Goal: Information Seeking & Learning: Learn about a topic

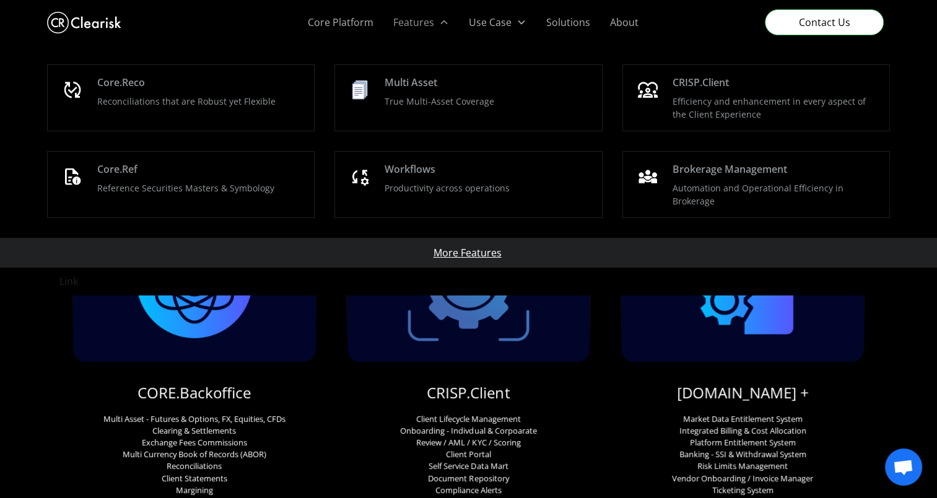
click at [430, 20] on div "Features" at bounding box center [413, 22] width 41 height 15
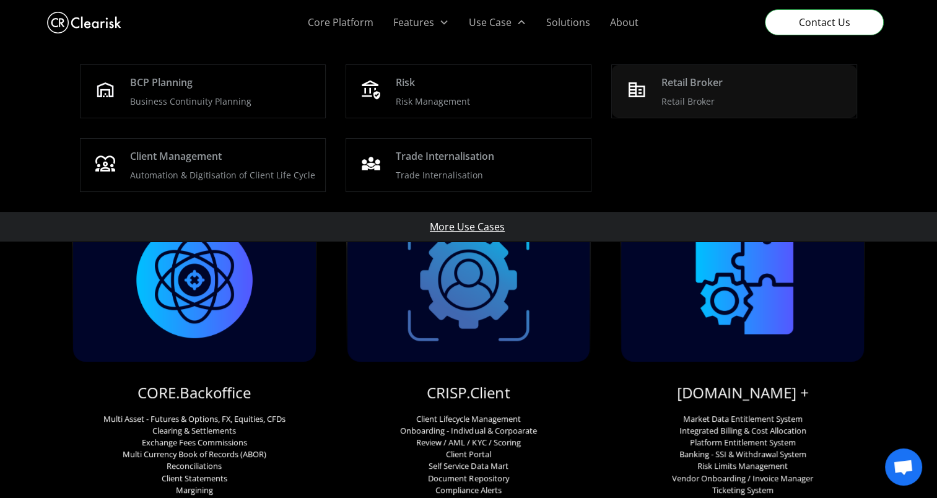
click at [673, 95] on p "Retail Broker" at bounding box center [687, 101] width 53 height 13
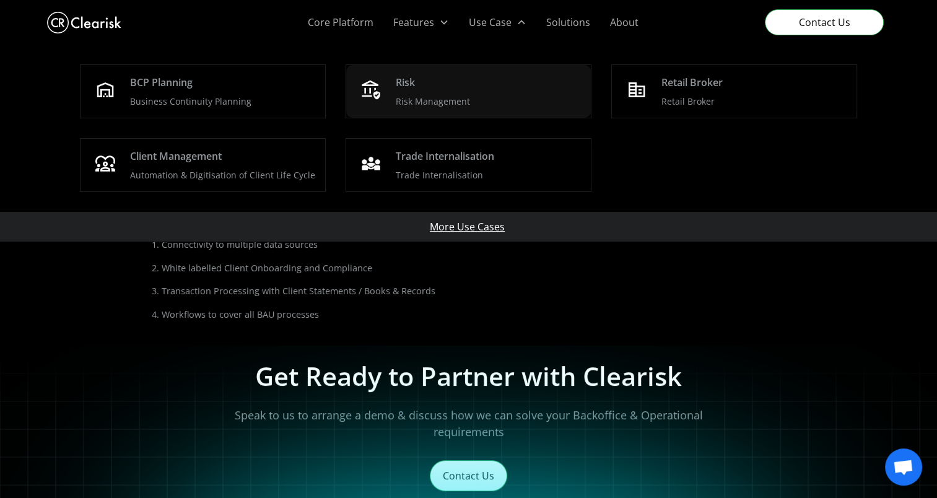
click at [425, 90] on div "Risk Risk Management" at bounding box center [488, 91] width 185 height 33
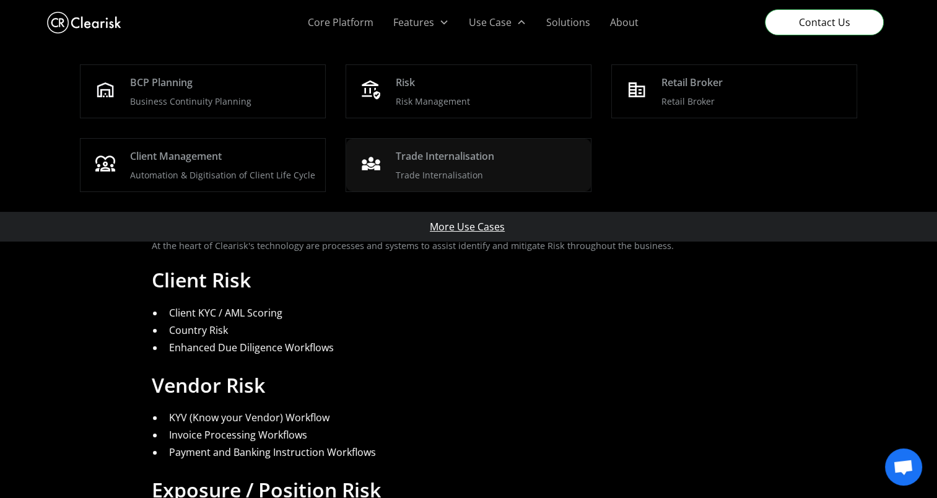
click at [435, 155] on div "Trade Internalisation" at bounding box center [445, 156] width 98 height 15
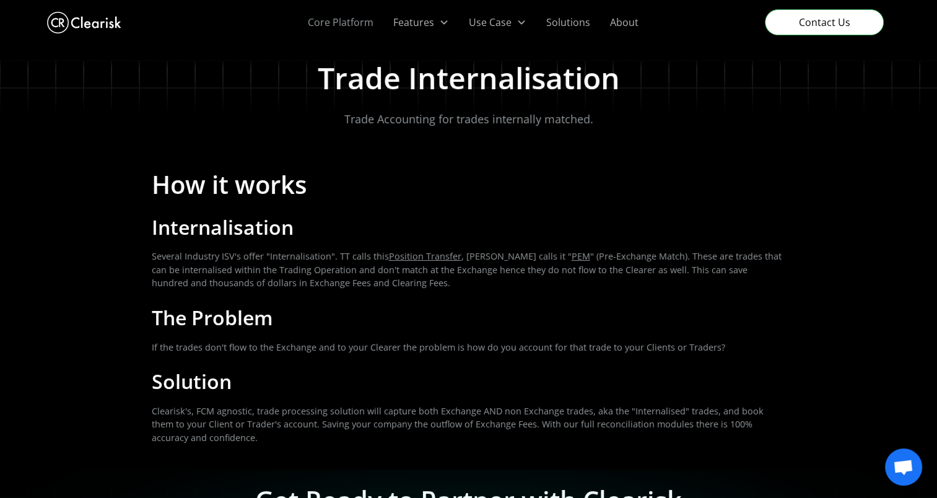
click at [329, 31] on link "Core Platform" at bounding box center [340, 22] width 85 height 45
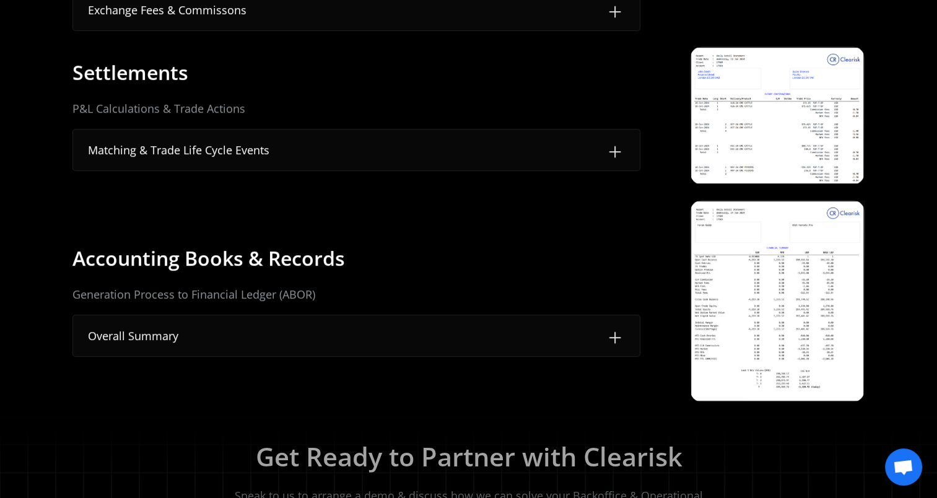
scroll to position [633, 0]
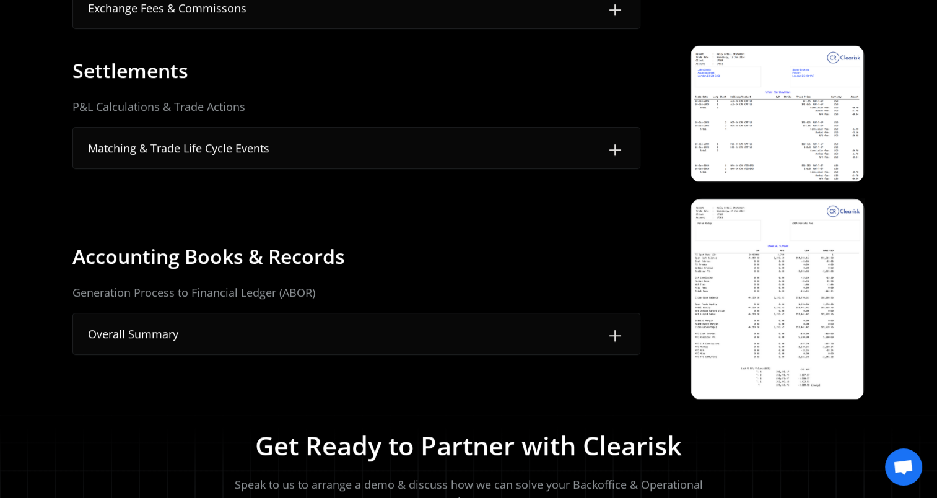
click at [614, 336] on img at bounding box center [615, 336] width 20 height 20
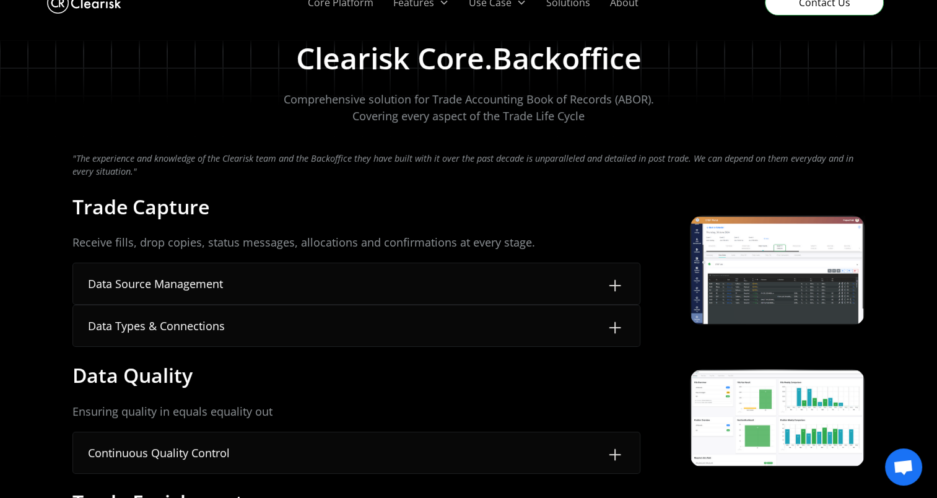
scroll to position [0, 0]
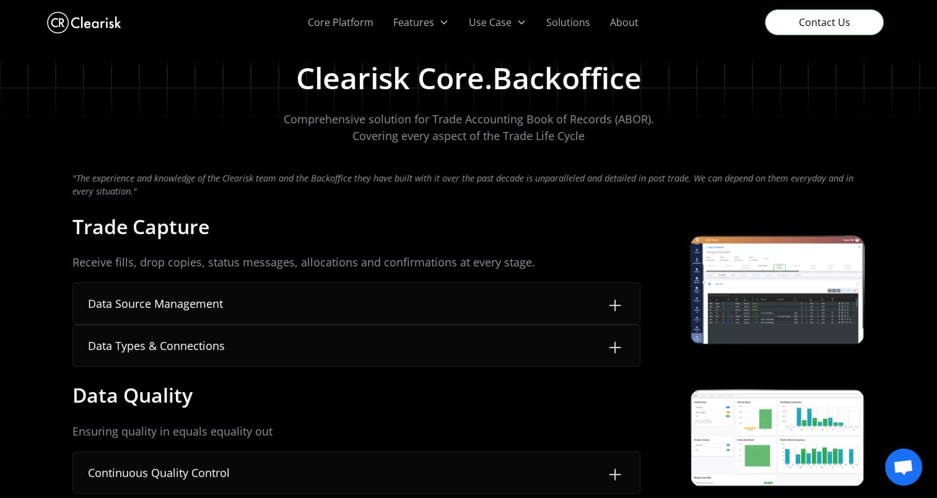
click at [612, 305] on img at bounding box center [615, 305] width 20 height 20
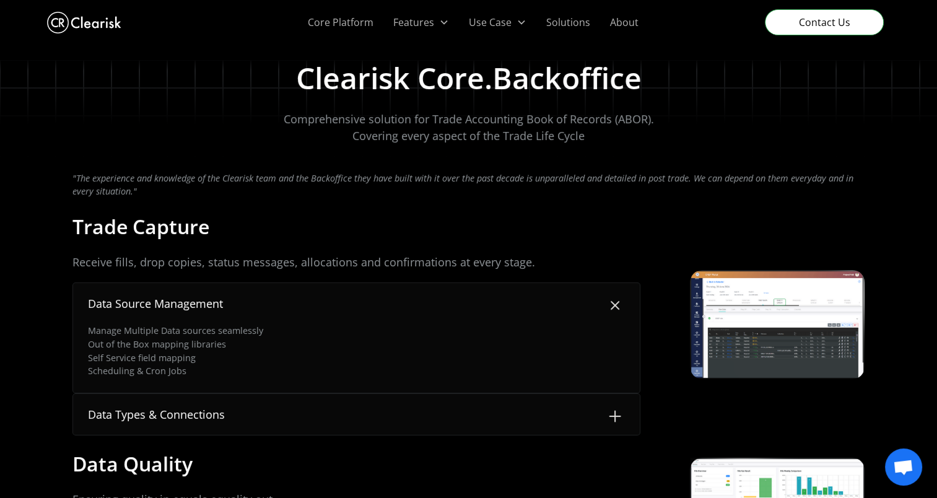
click at [618, 414] on img at bounding box center [615, 416] width 20 height 20
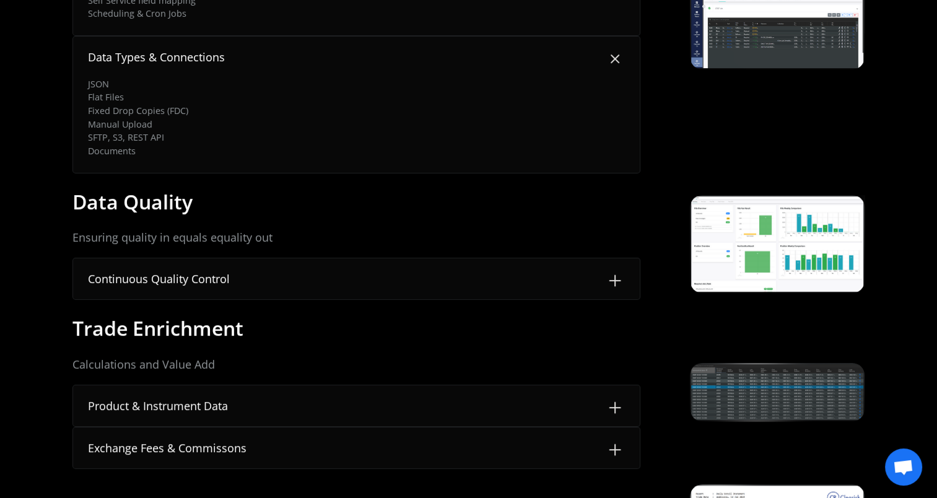
scroll to position [371, 0]
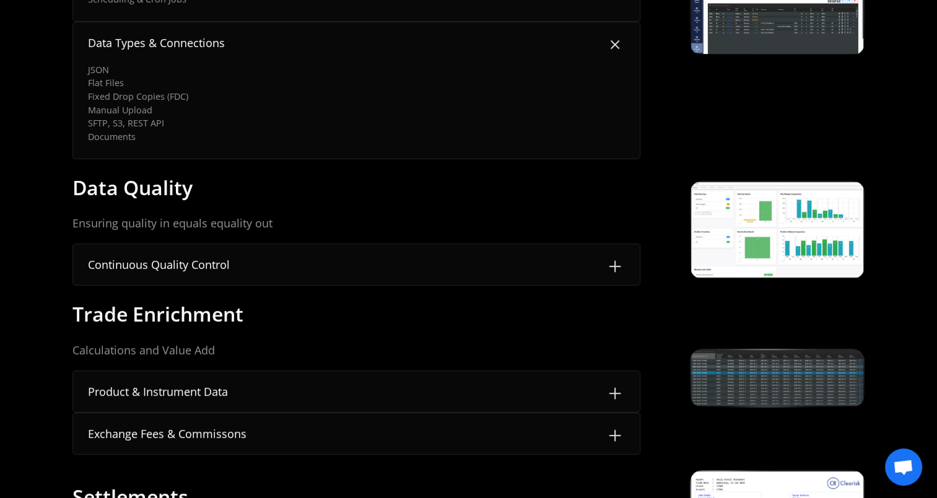
click at [613, 265] on img at bounding box center [615, 266] width 20 height 20
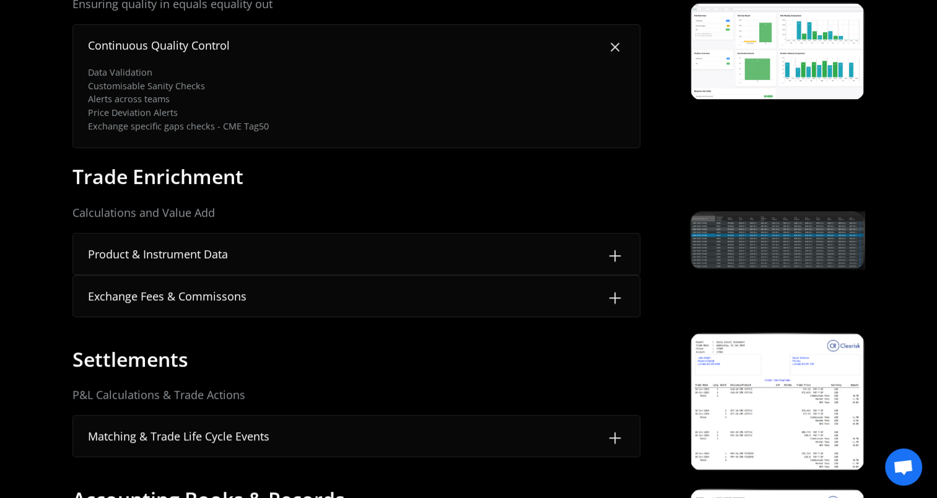
scroll to position [594, 0]
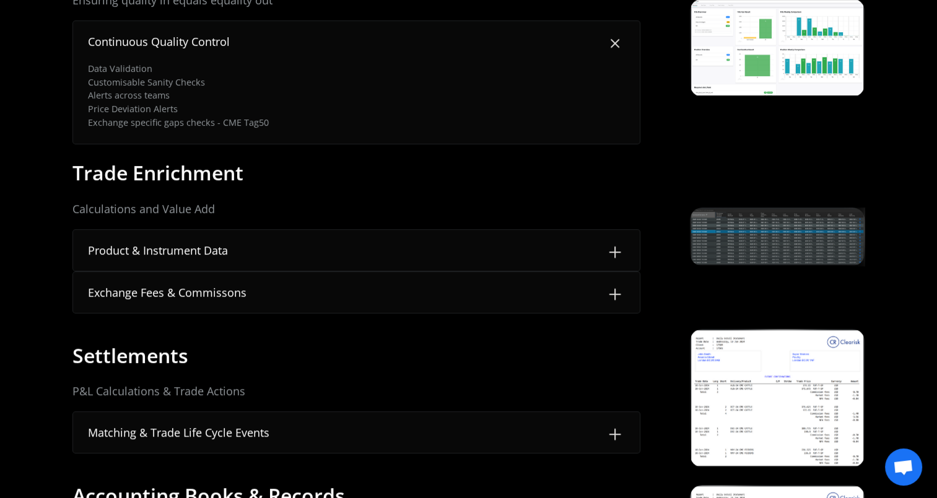
click at [616, 251] on img at bounding box center [615, 252] width 20 height 20
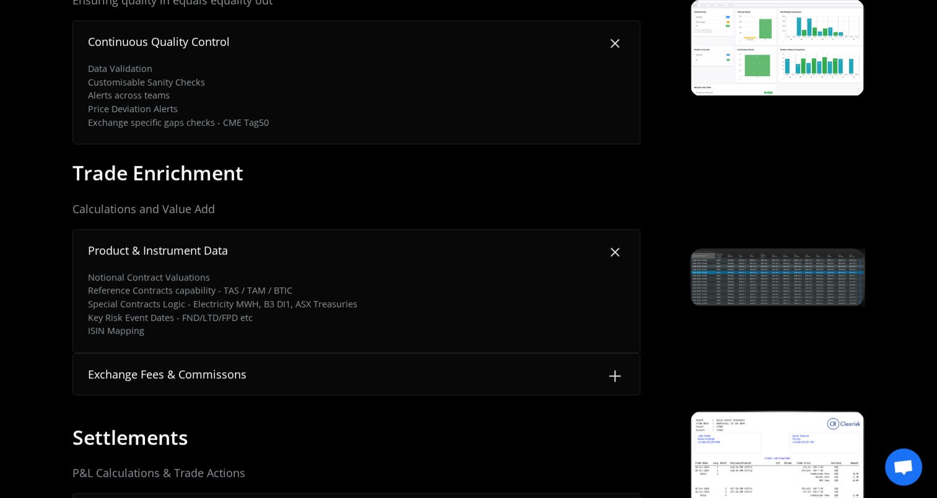
click at [614, 375] on img at bounding box center [615, 376] width 20 height 20
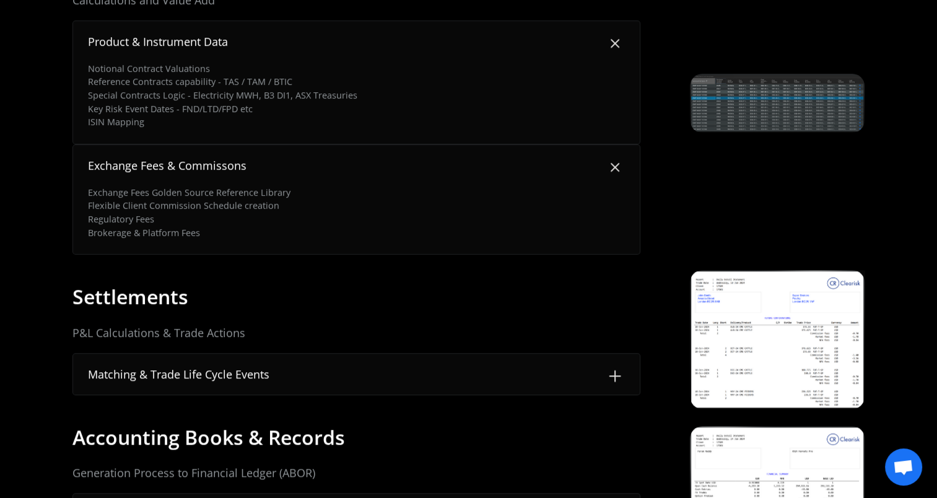
scroll to position [808, 0]
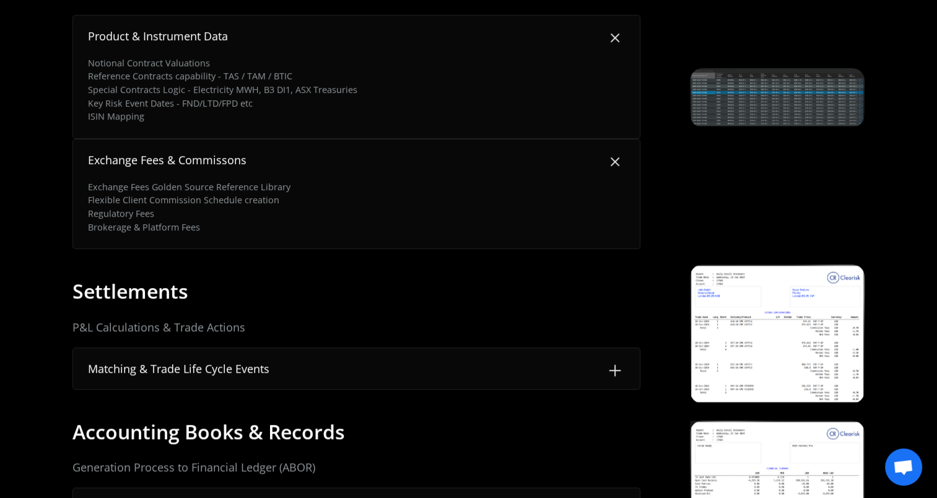
click at [612, 371] on img at bounding box center [615, 370] width 20 height 20
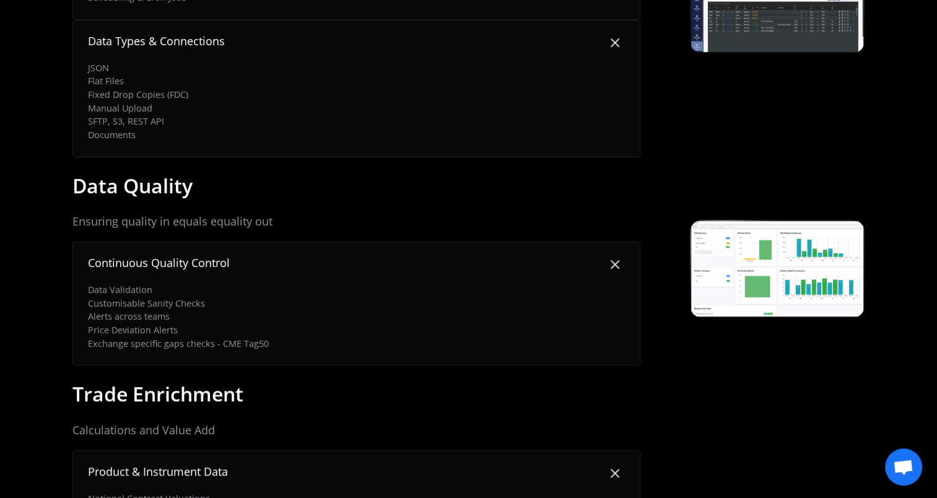
scroll to position [0, 0]
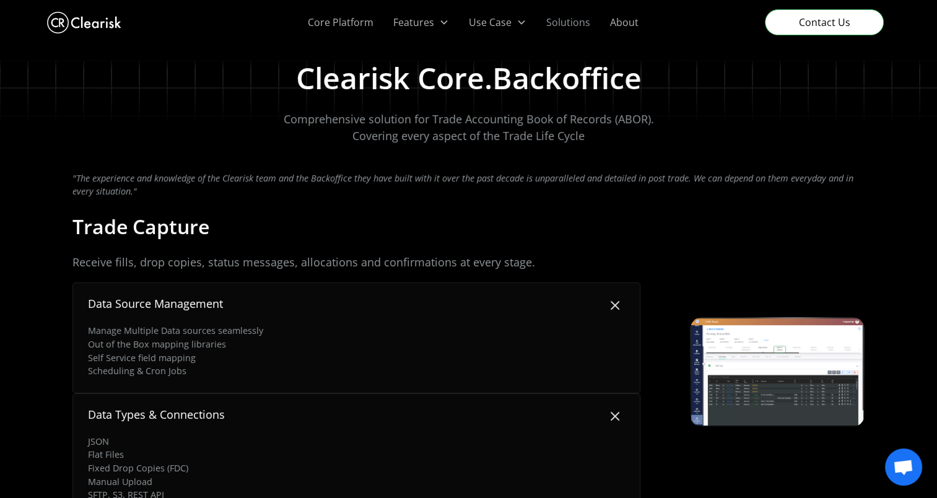
click at [555, 24] on link "Solutions" at bounding box center [568, 22] width 64 height 45
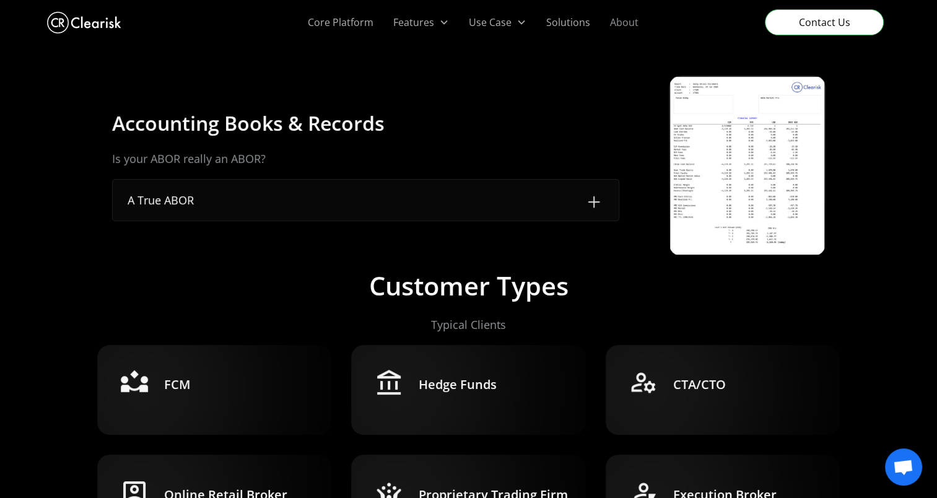
click at [618, 23] on link "About" at bounding box center [624, 22] width 48 height 45
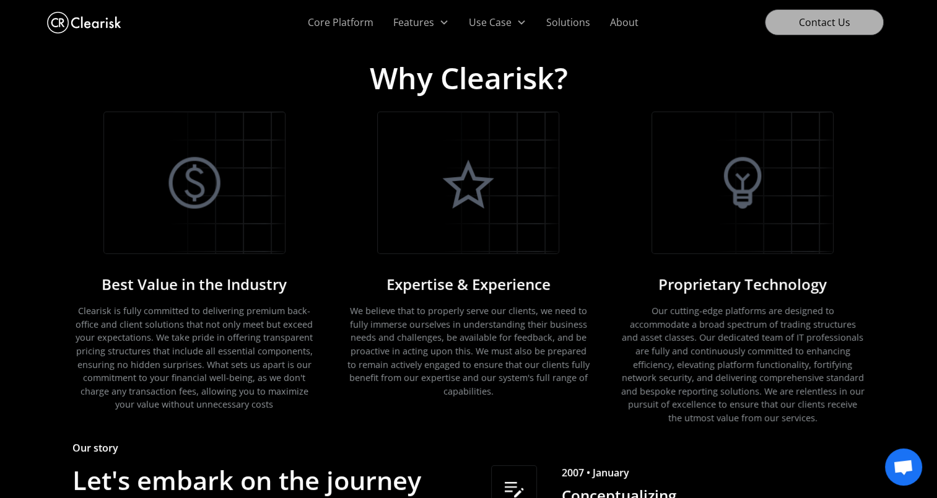
click at [805, 30] on link "Contact Us" at bounding box center [824, 22] width 119 height 26
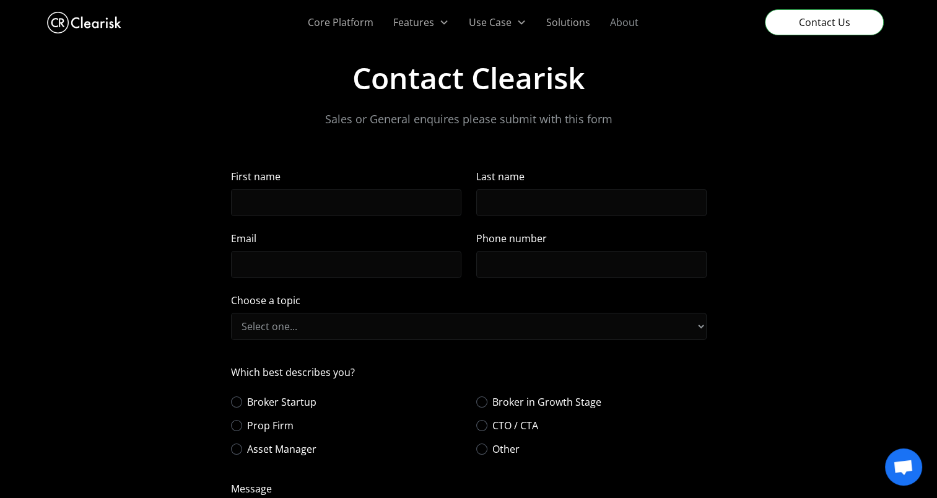
click at [618, 23] on link "About" at bounding box center [624, 22] width 48 height 45
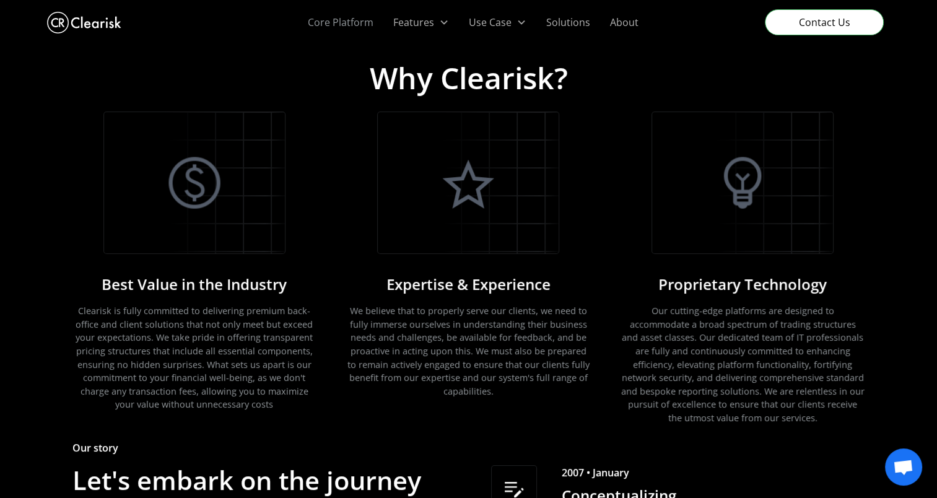
click at [357, 24] on link "Core Platform" at bounding box center [340, 22] width 85 height 45
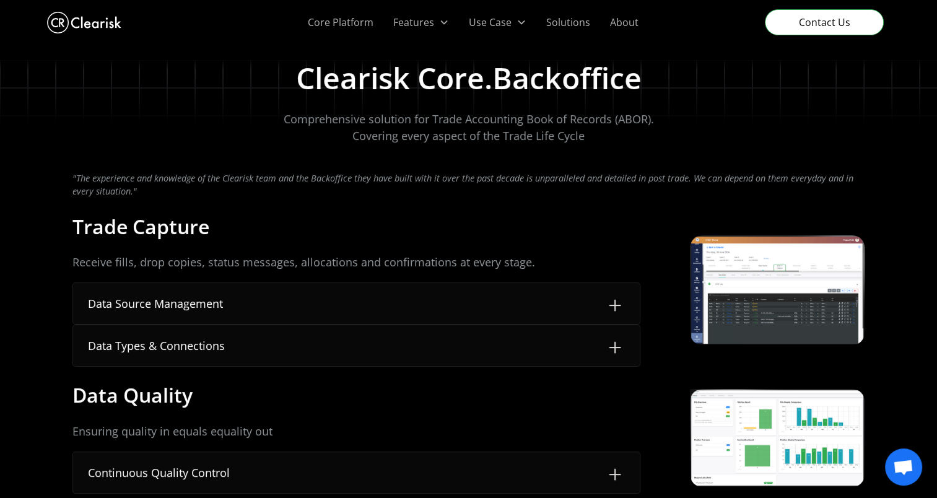
click at [737, 312] on img at bounding box center [777, 289] width 172 height 107
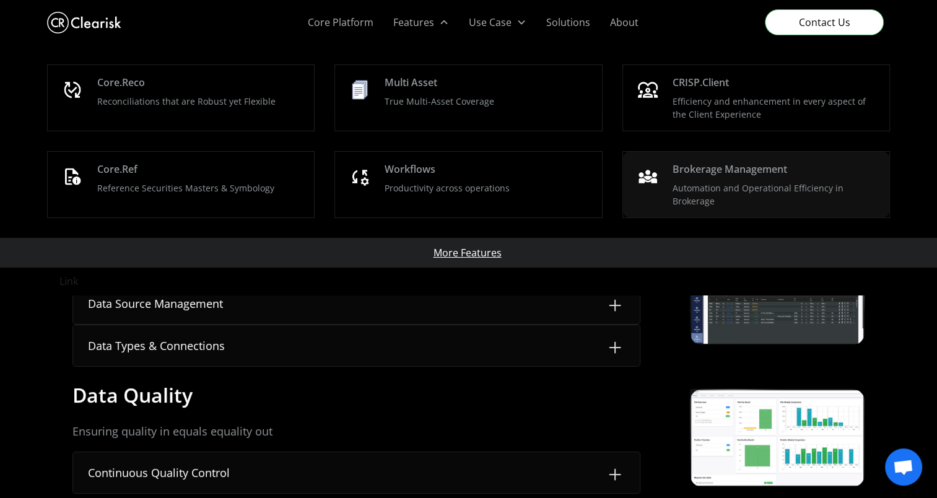
click at [717, 169] on div "Brokerage Management" at bounding box center [729, 169] width 115 height 15
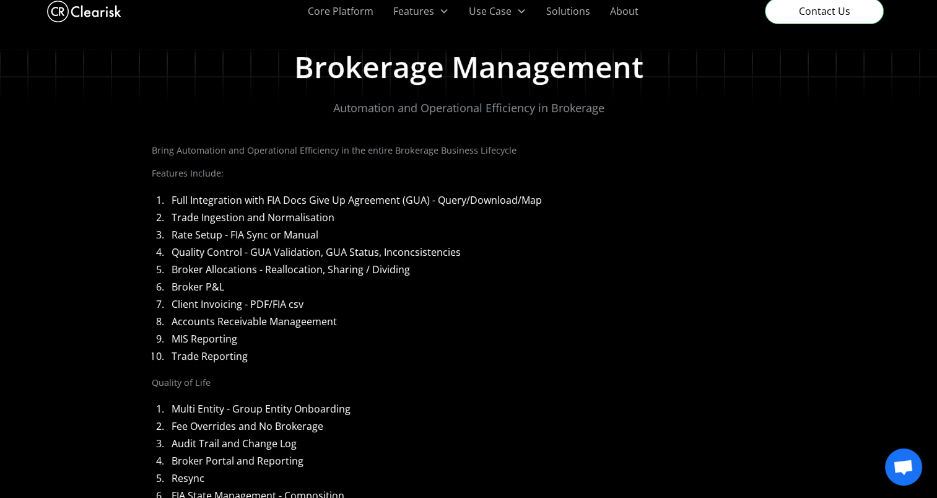
scroll to position [10, 0]
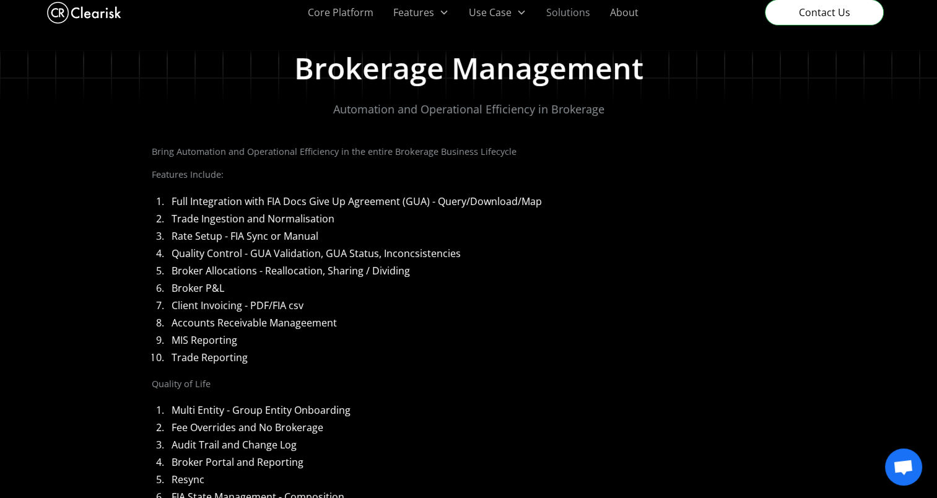
click at [574, 10] on link "Solutions" at bounding box center [568, 12] width 64 height 45
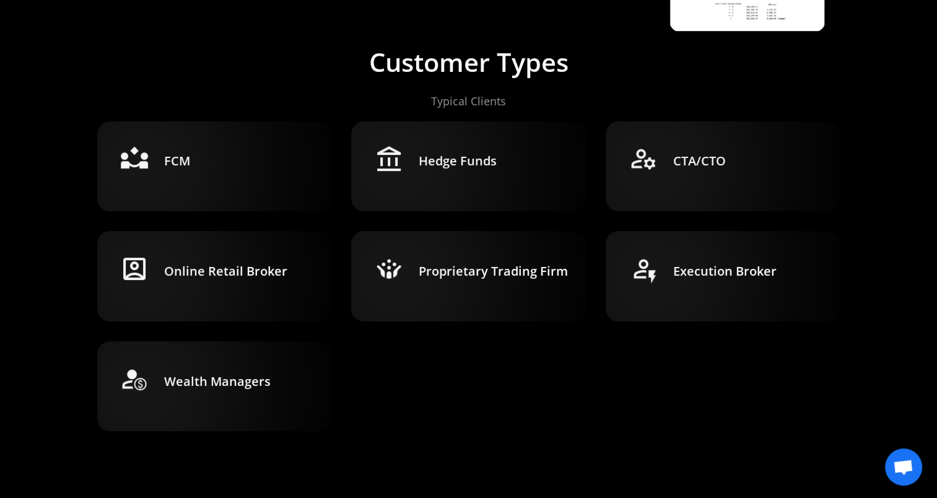
scroll to position [231, 0]
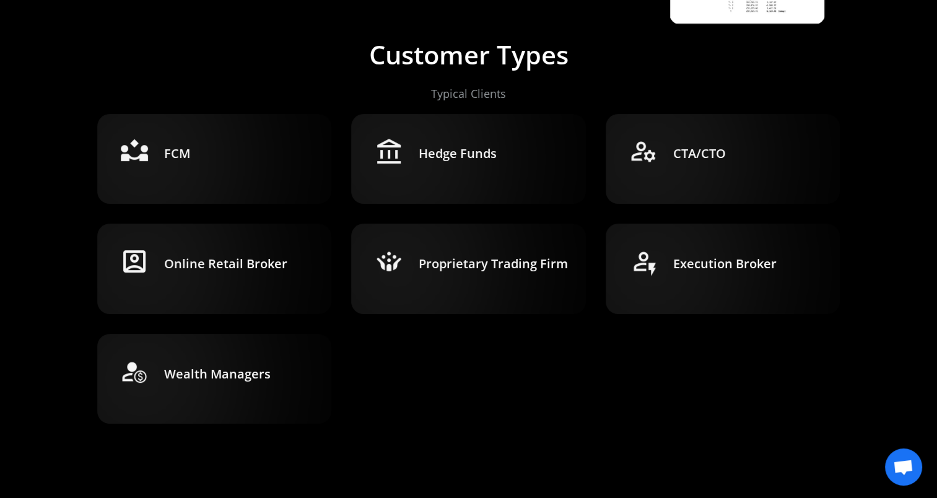
click at [221, 365] on h3 "Wealth Managers" at bounding box center [217, 373] width 106 height 17
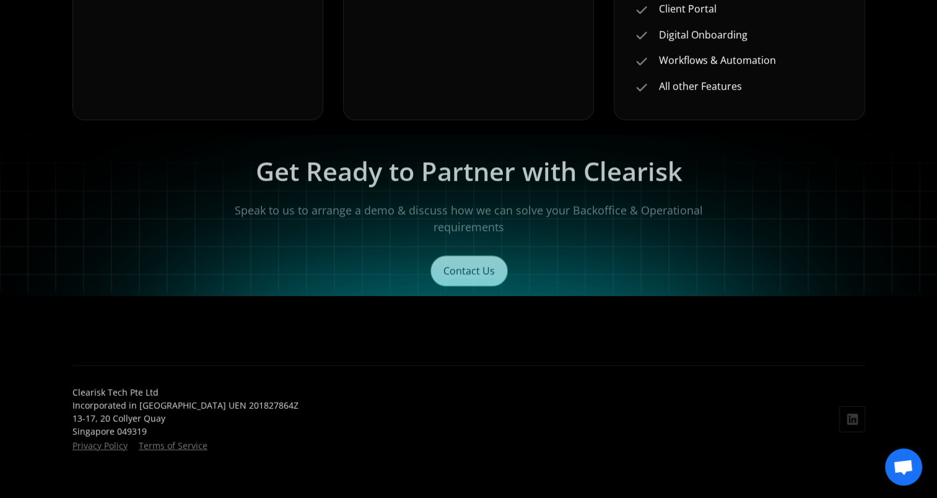
scroll to position [1001, 0]
